Goal: Task Accomplishment & Management: Use online tool/utility

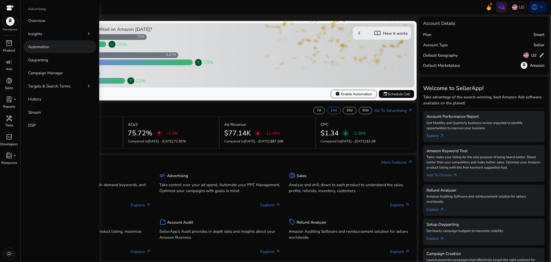
click at [39, 45] on p "Automation" at bounding box center [38, 47] width 21 height 6
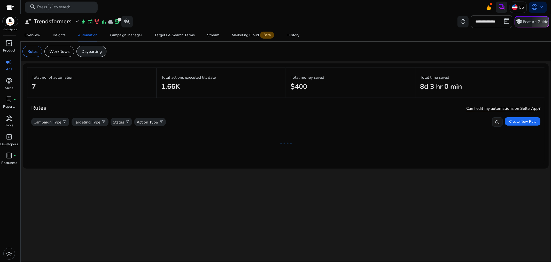
click at [93, 48] on div "Dayparting" at bounding box center [92, 51] width 30 height 11
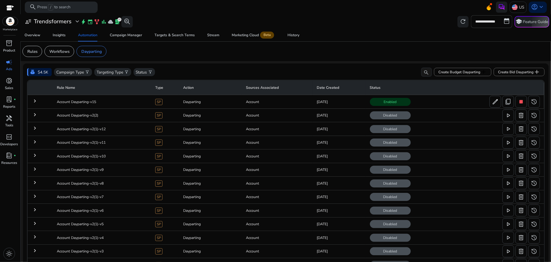
click at [32, 99] on mat-icon "keyboard_arrow_right" at bounding box center [35, 101] width 6 height 6
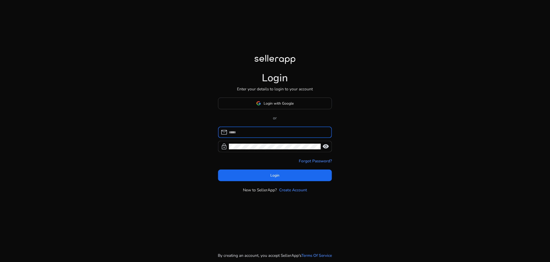
click at [264, 134] on input at bounding box center [278, 132] width 98 height 6
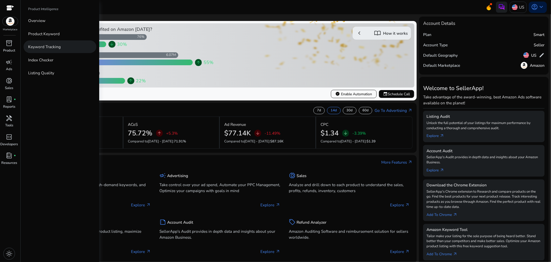
click at [47, 44] on p "Keyword Tracking" at bounding box center [44, 47] width 33 height 6
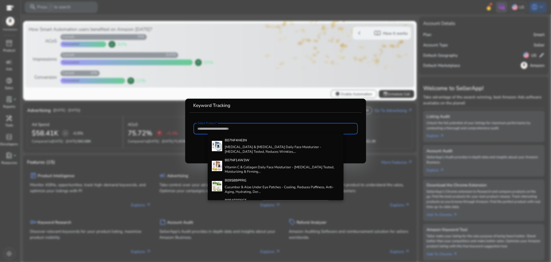
click at [319, 72] on div at bounding box center [275, 131] width 551 height 262
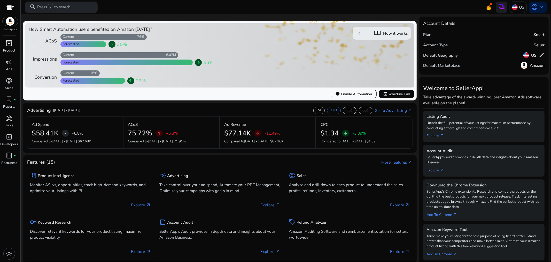
click at [7, 44] on span "inventory_2" at bounding box center [9, 43] width 7 height 7
